Goal: Find specific page/section: Find specific page/section

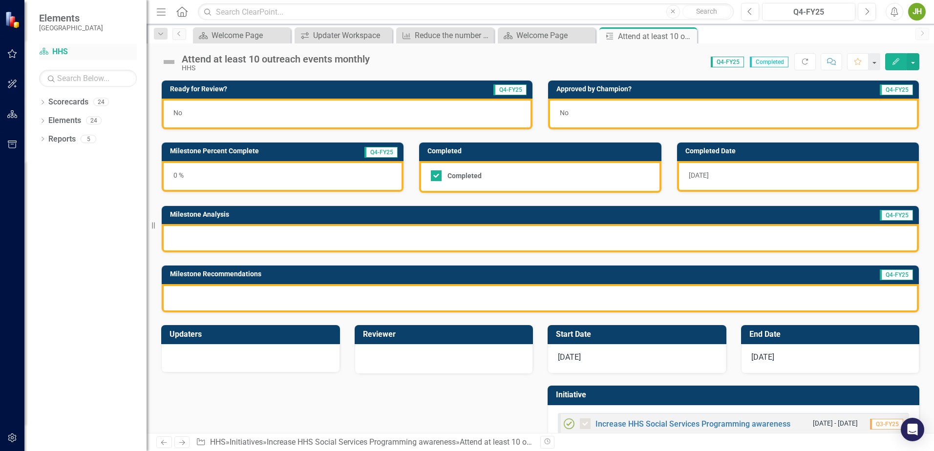
click at [62, 50] on link "Scorecard HHS" at bounding box center [88, 51] width 98 height 11
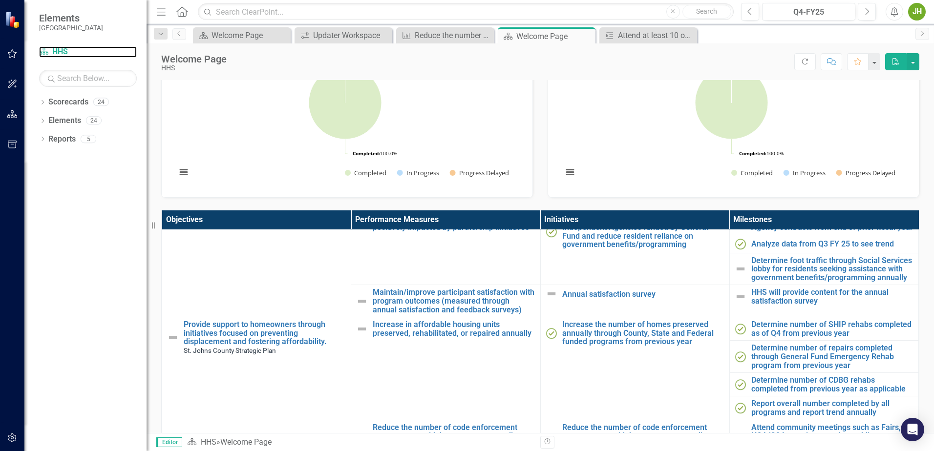
scroll to position [244, 0]
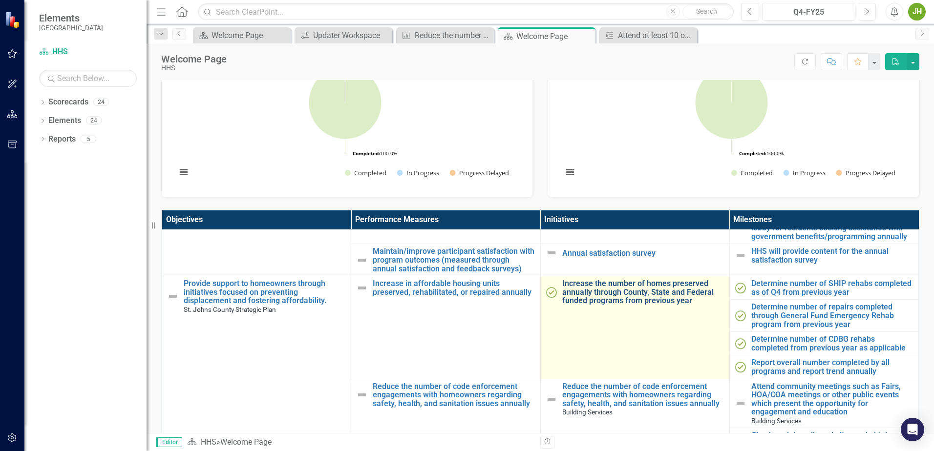
click at [616, 305] on link "Increase the number of homes preserved annually through County, State and Feder…" at bounding box center [643, 292] width 162 height 26
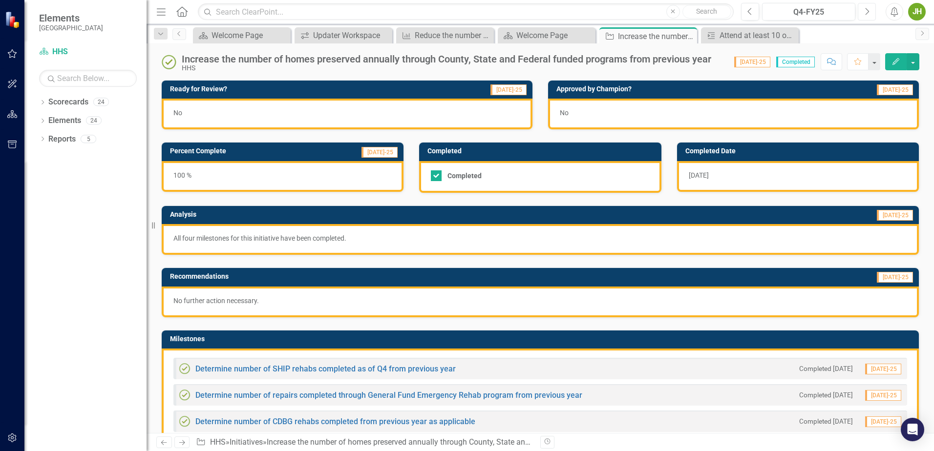
click at [866, 11] on icon "Next" at bounding box center [866, 11] width 5 height 9
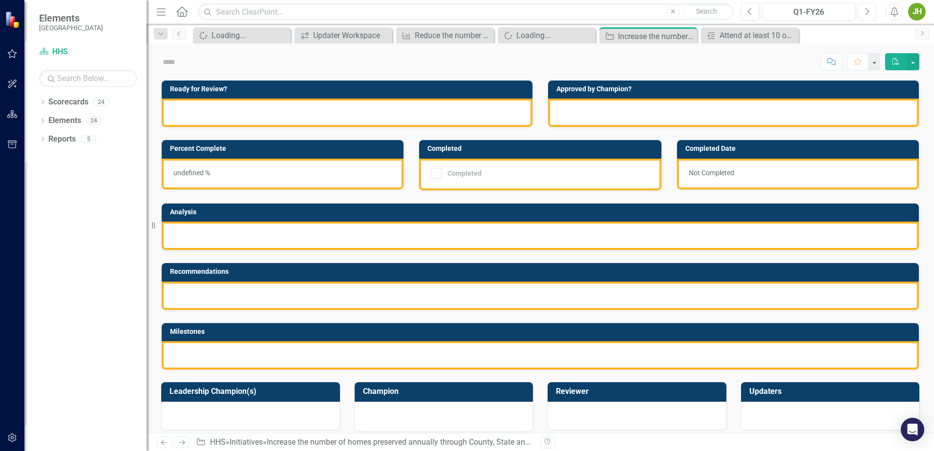
checkbox input "true"
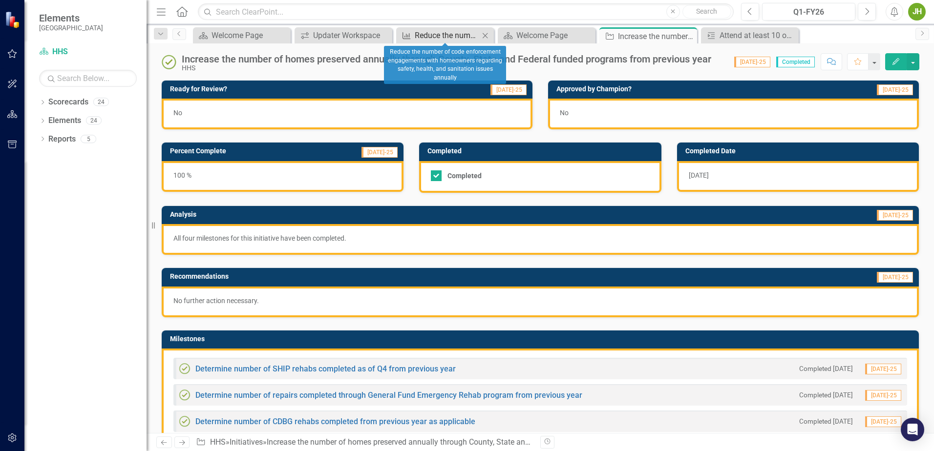
click at [451, 37] on div "Reduce the number of code enforcement engagements with homeowners regarding saf…" at bounding box center [447, 35] width 64 height 12
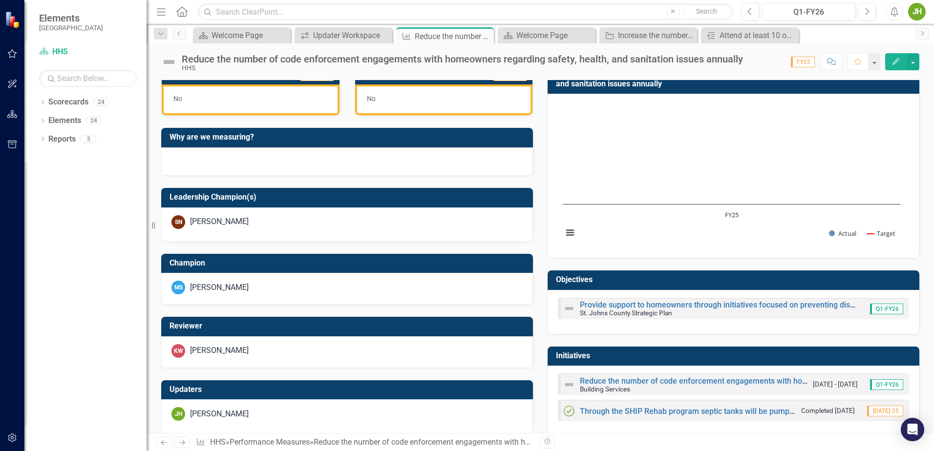
scroll to position [239, 0]
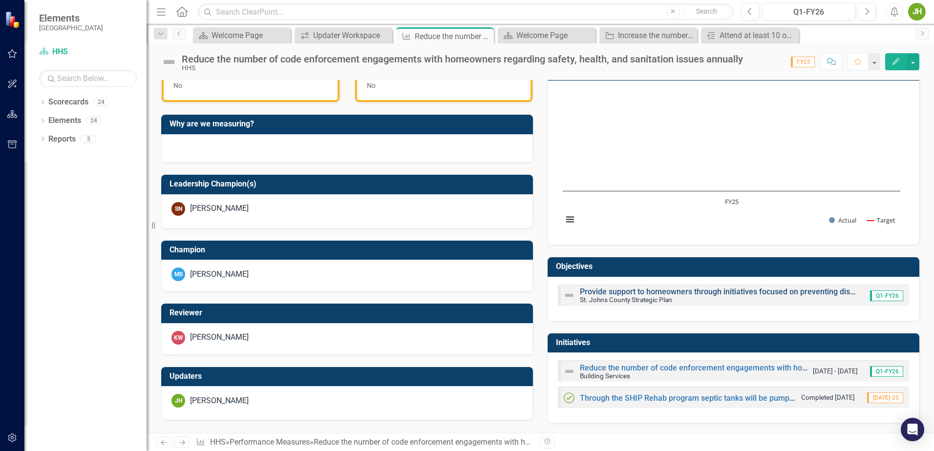
click at [717, 292] on link "Provide support to homeowners through initiatives focused on preventing displac…" at bounding box center [781, 291] width 402 height 9
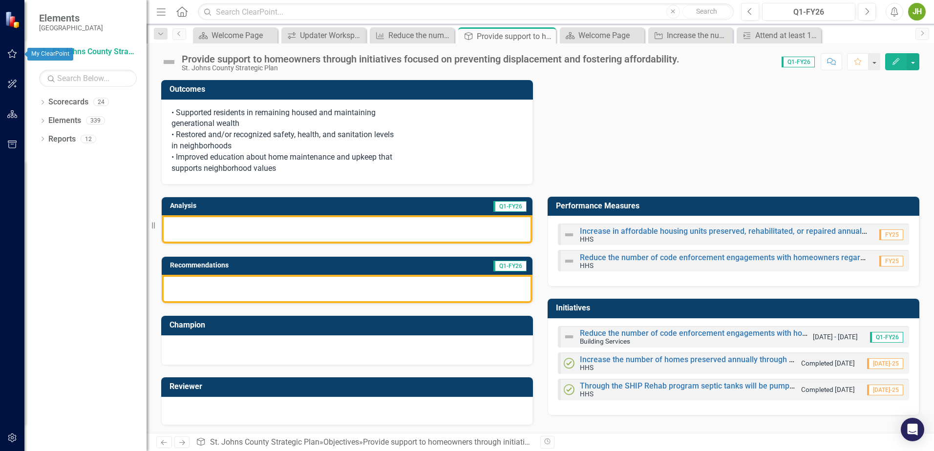
click at [10, 52] on icon "button" at bounding box center [12, 54] width 10 height 8
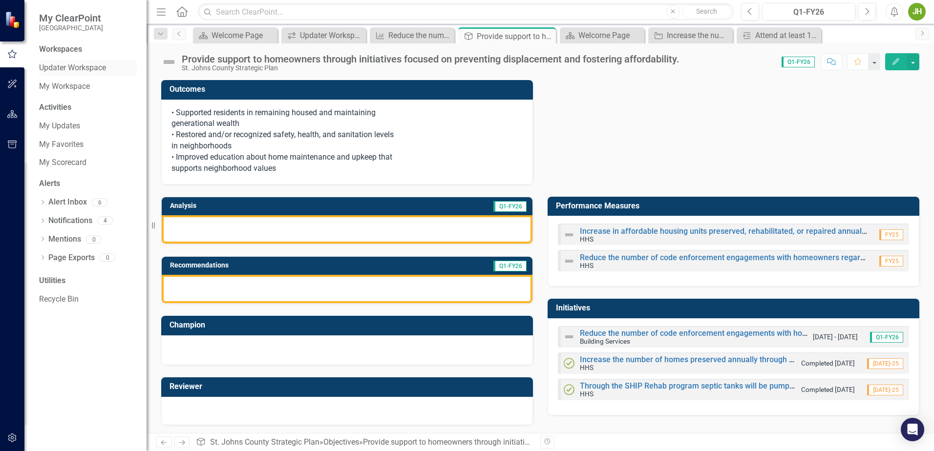
click at [63, 69] on link "Updater Workspace" at bounding box center [88, 68] width 98 height 11
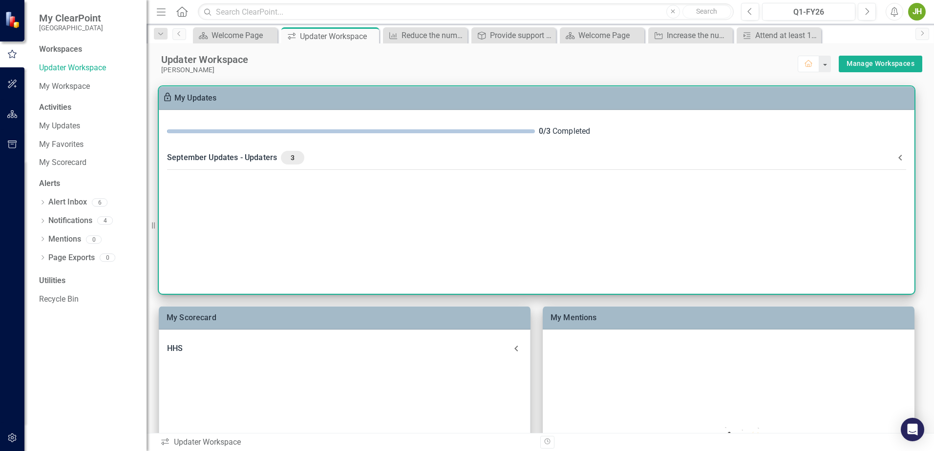
click at [899, 157] on icon at bounding box center [899, 158] width 3 height 6
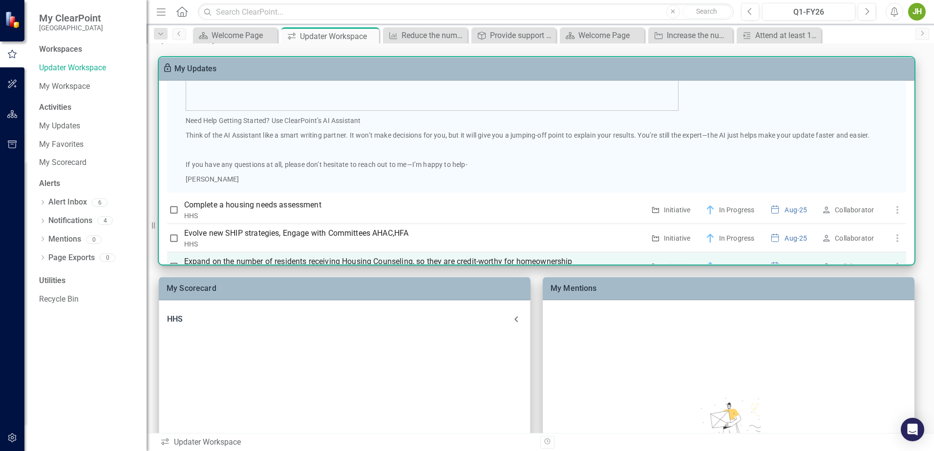
scroll to position [579, 0]
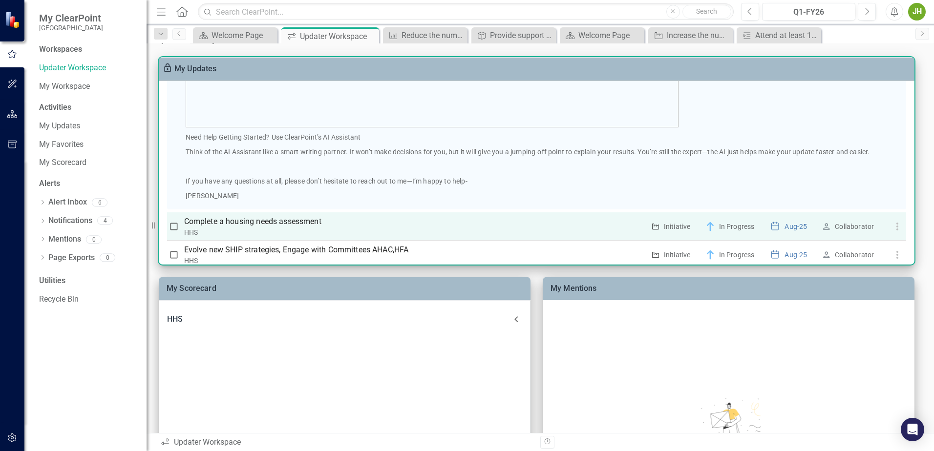
click at [218, 221] on p "Complete a housing needs assessment" at bounding box center [414, 222] width 461 height 12
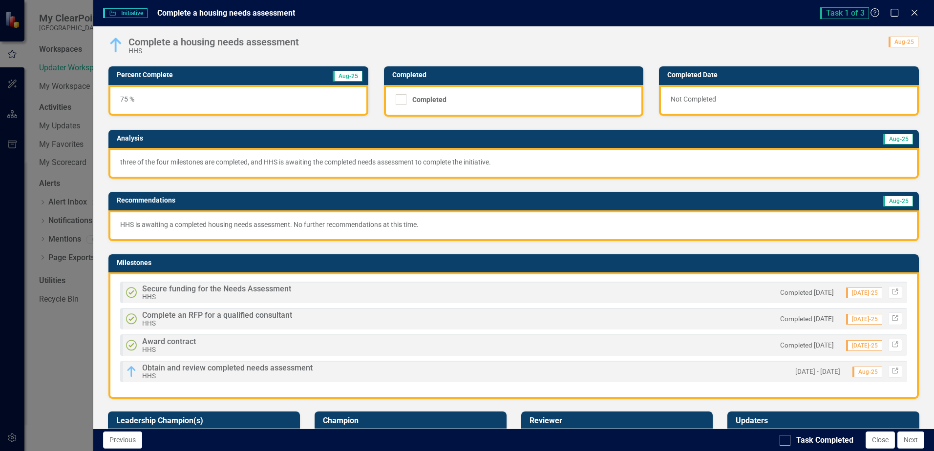
scroll to position [0, 0]
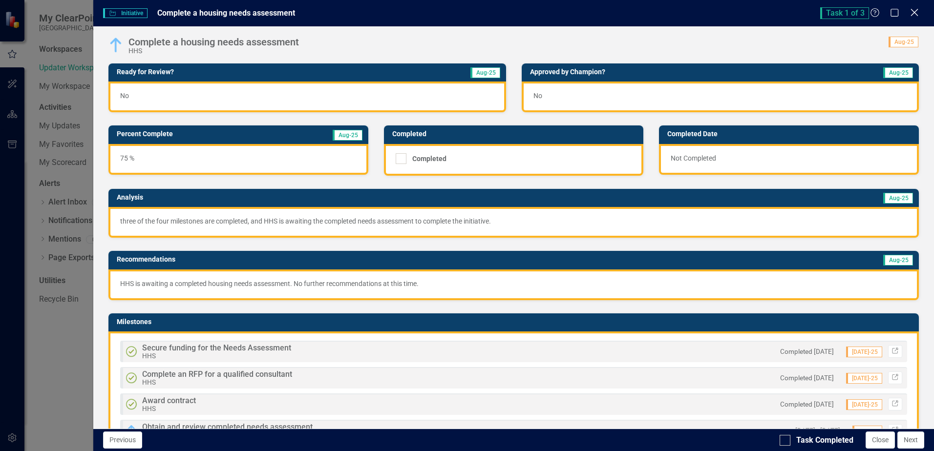
click at [915, 10] on icon "Close" at bounding box center [914, 12] width 12 height 9
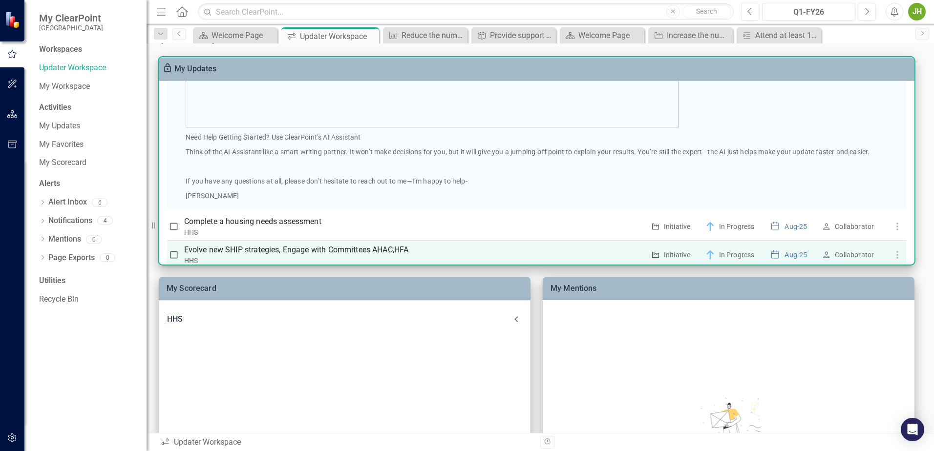
click at [255, 249] on p "Evolve new SHIP strategies, Engage with Committees AHAC,HFA" at bounding box center [414, 250] width 461 height 12
